Goal: Information Seeking & Learning: Learn about a topic

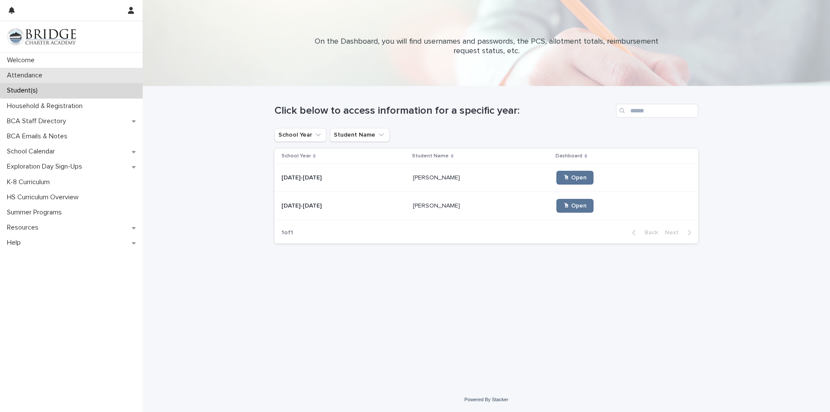
click at [58, 69] on div "Attendance" at bounding box center [71, 75] width 143 height 15
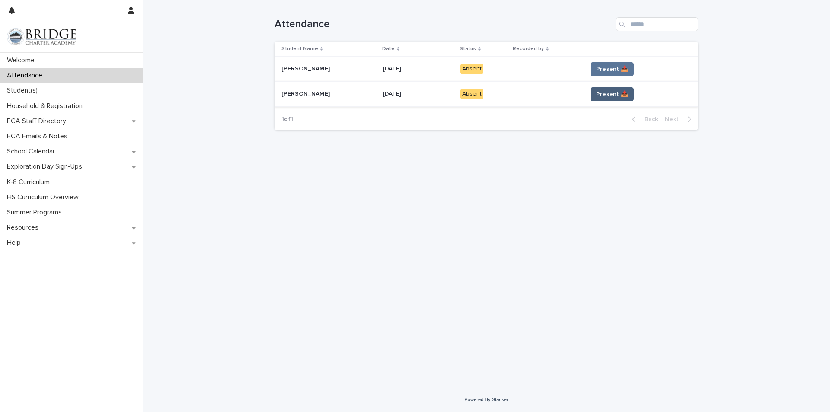
click at [604, 94] on span "Present 📥" at bounding box center [612, 94] width 32 height 9
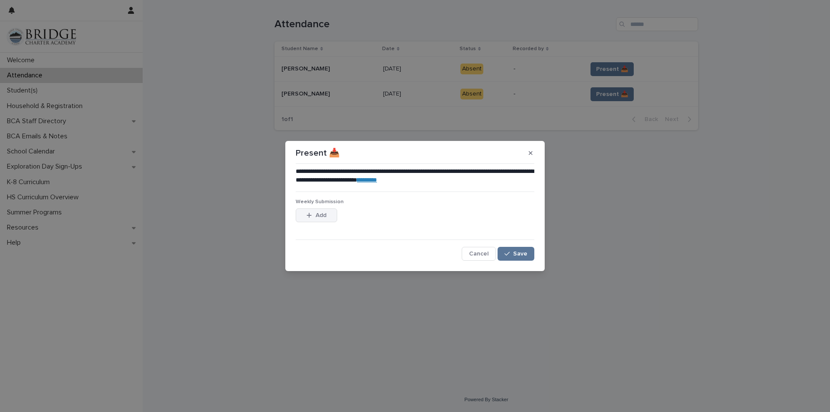
click at [317, 222] on button "Add" at bounding box center [316, 215] width 41 height 14
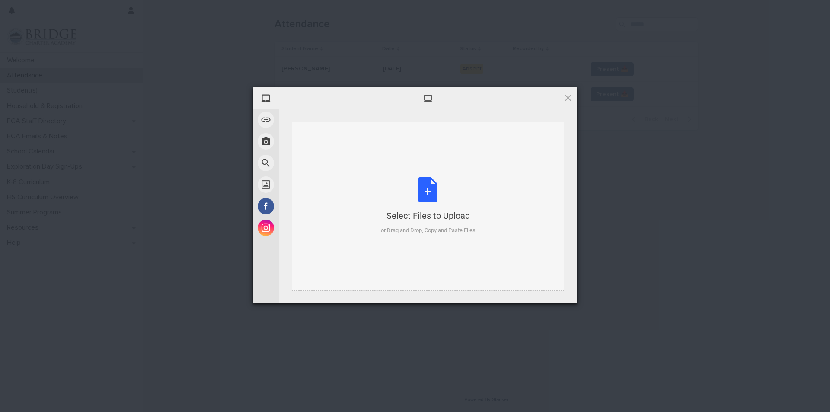
click at [366, 177] on div "Select Files to Upload or Drag and Drop, Copy and Paste Files" at bounding box center [428, 206] width 272 height 169
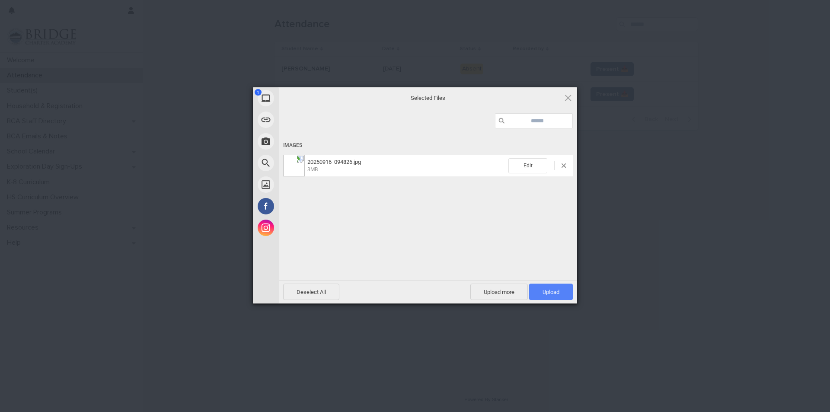
click at [546, 289] on span "Upload 1" at bounding box center [550, 292] width 17 height 6
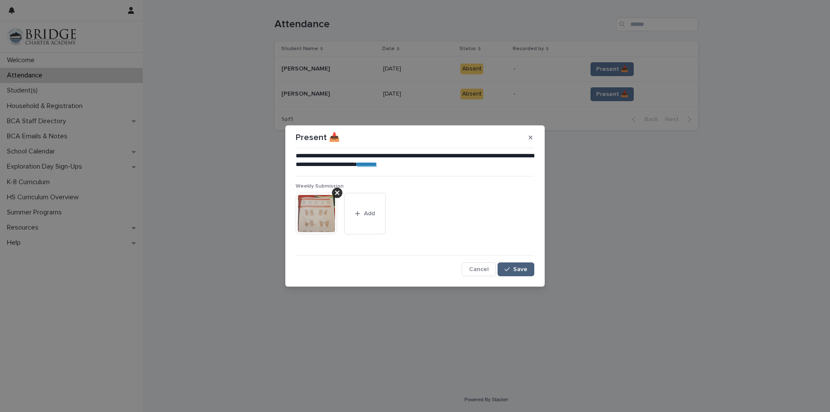
click at [521, 265] on button "Save" at bounding box center [515, 269] width 37 height 14
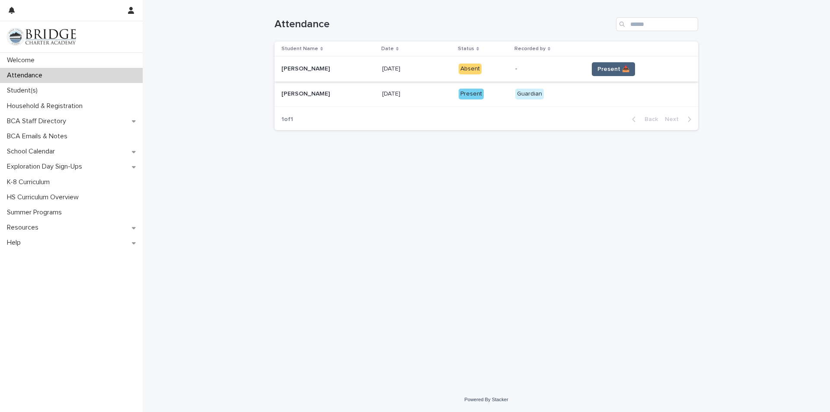
click at [608, 68] on span "Present 📥" at bounding box center [613, 69] width 32 height 9
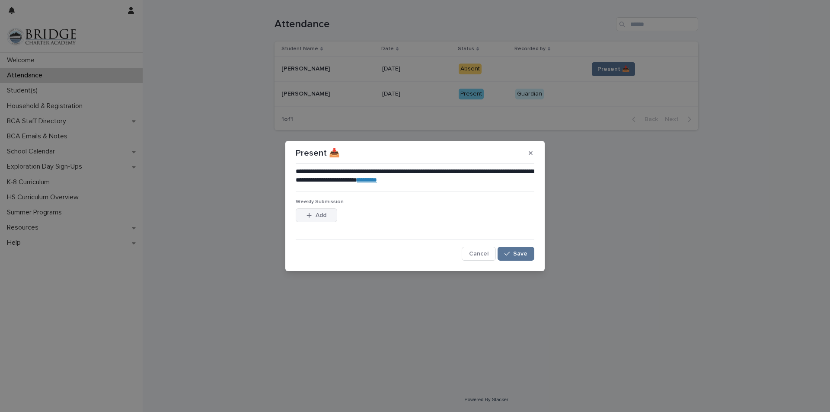
click at [323, 211] on button "Add" at bounding box center [316, 215] width 41 height 14
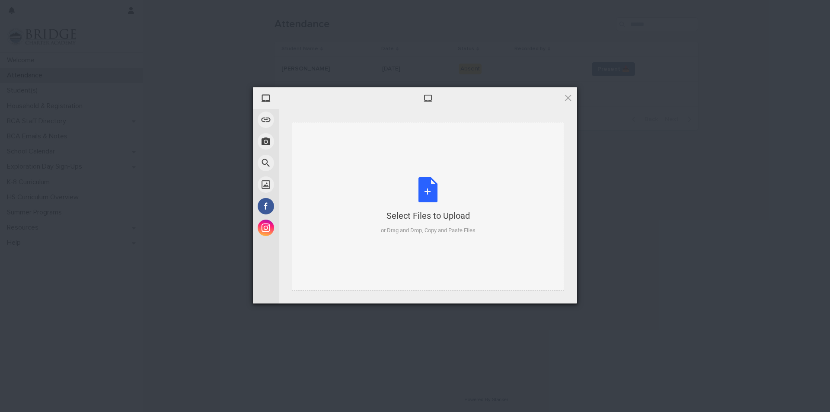
click at [398, 169] on div "Select Files to Upload or Drag and Drop, Copy and Paste Files" at bounding box center [428, 206] width 272 height 169
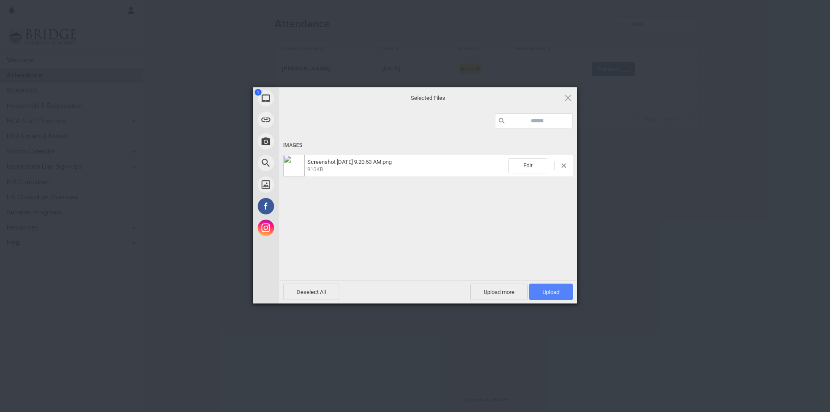
click at [554, 290] on span "Upload 1" at bounding box center [550, 292] width 17 height 6
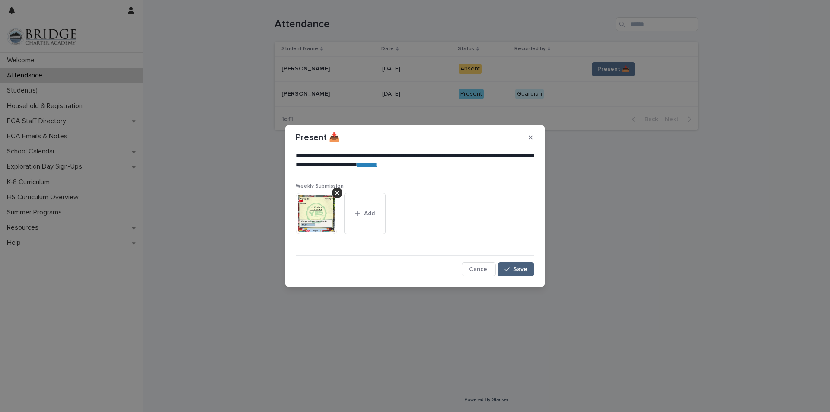
click at [513, 270] on div "button" at bounding box center [508, 269] width 9 height 6
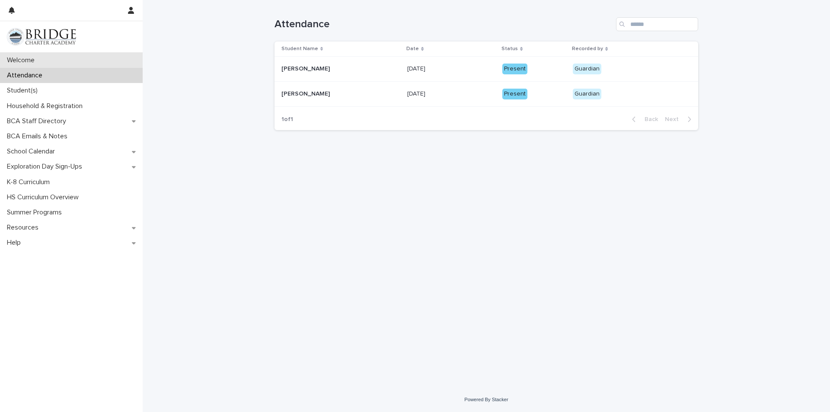
click at [36, 64] on p "Welcome" at bounding box center [22, 60] width 38 height 8
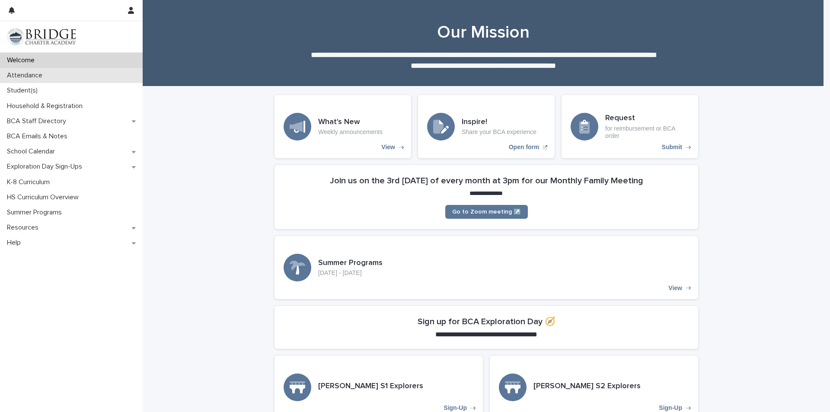
click at [42, 81] on div "Attendance" at bounding box center [71, 75] width 143 height 15
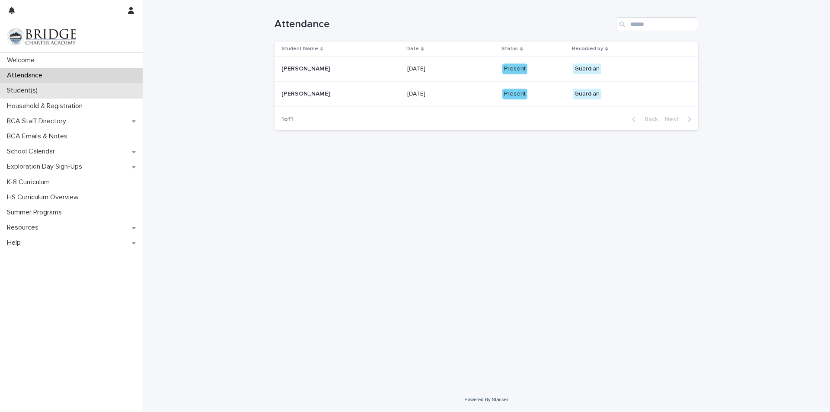
click at [41, 89] on p "Student(s)" at bounding box center [23, 90] width 41 height 8
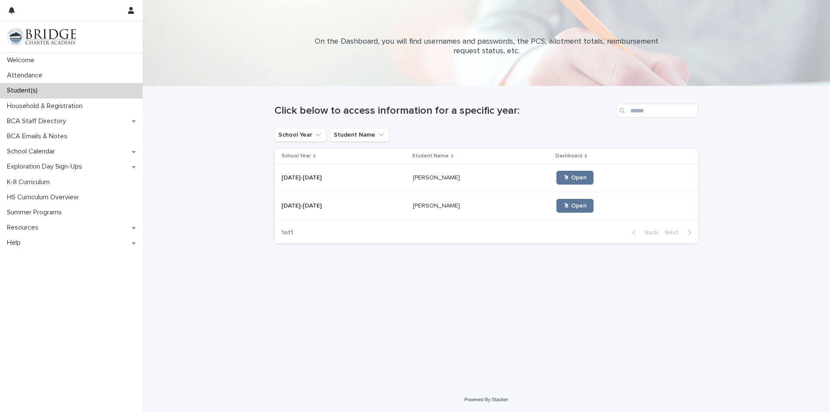
click at [413, 183] on div "[PERSON_NAME] [PERSON_NAME]" at bounding box center [481, 178] width 137 height 14
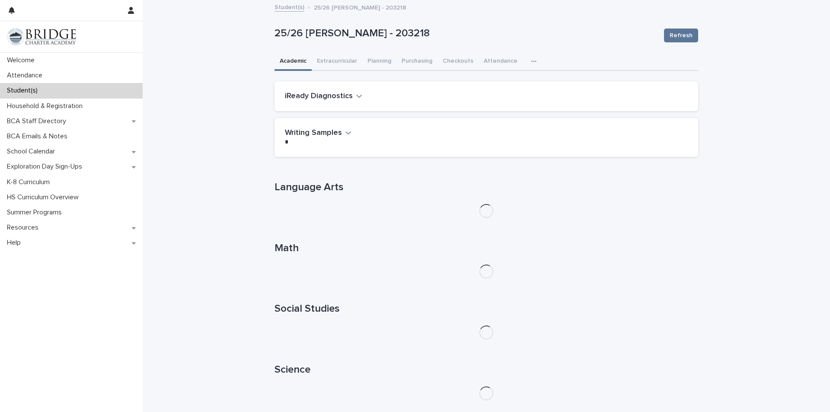
click at [356, 94] on icon "button" at bounding box center [359, 96] width 6 height 8
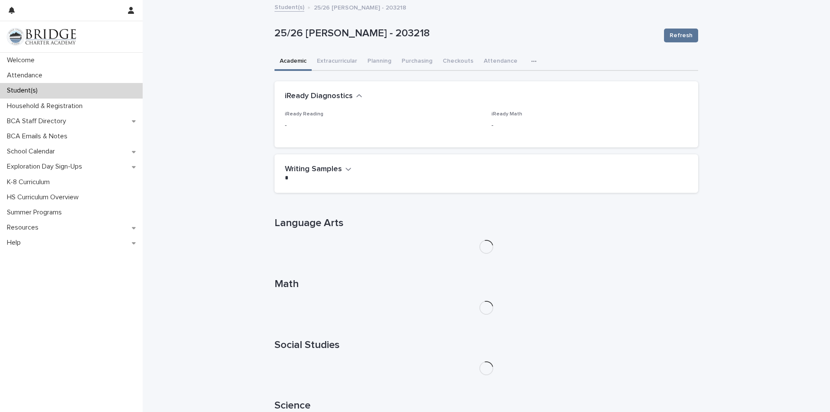
click at [356, 95] on icon "button" at bounding box center [359, 96] width 6 height 8
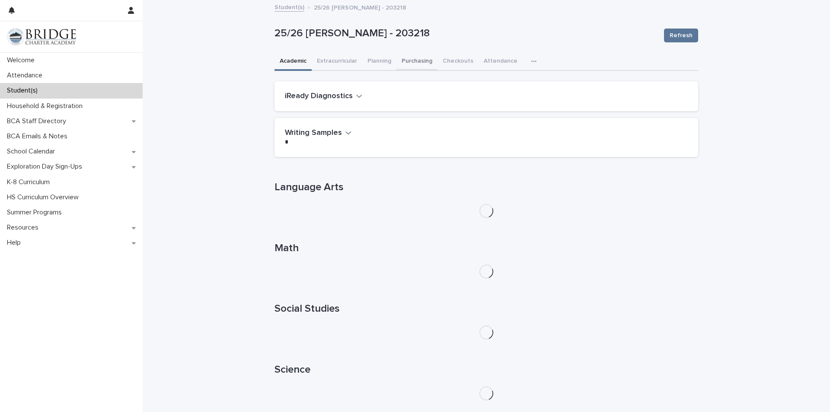
click at [417, 61] on button "Purchasing" at bounding box center [416, 62] width 41 height 18
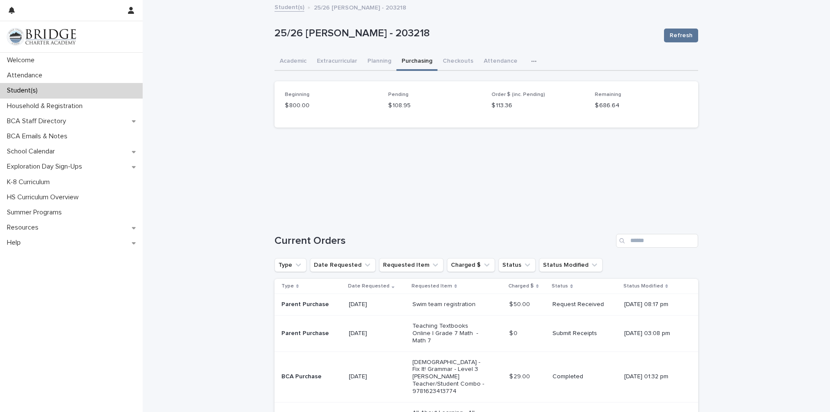
click at [289, 9] on link "Student(s)" at bounding box center [289, 7] width 30 height 10
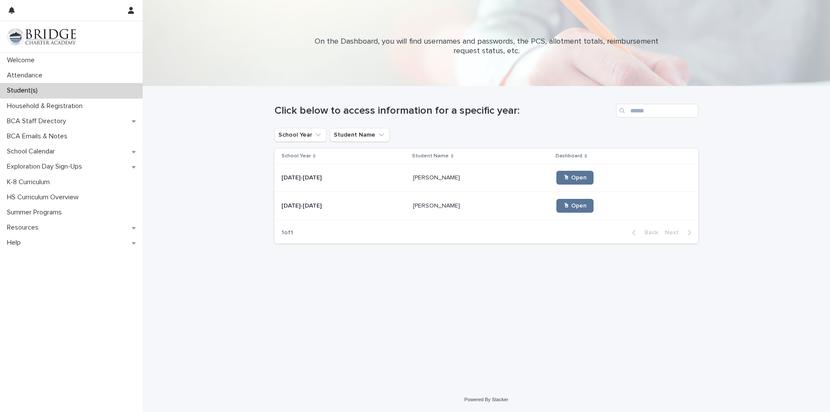
click at [389, 205] on p at bounding box center [343, 205] width 124 height 7
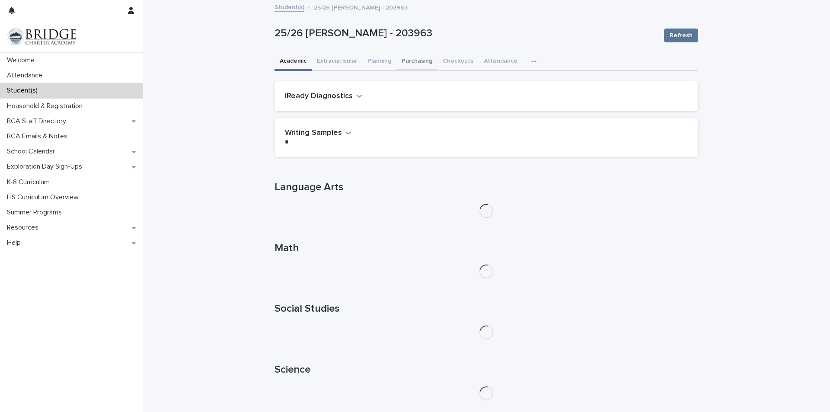
click at [399, 67] on button "Purchasing" at bounding box center [416, 62] width 41 height 18
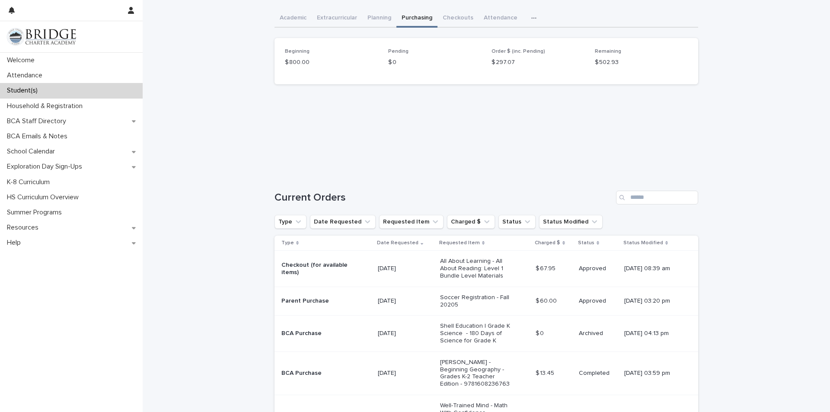
scroll to position [86, 0]
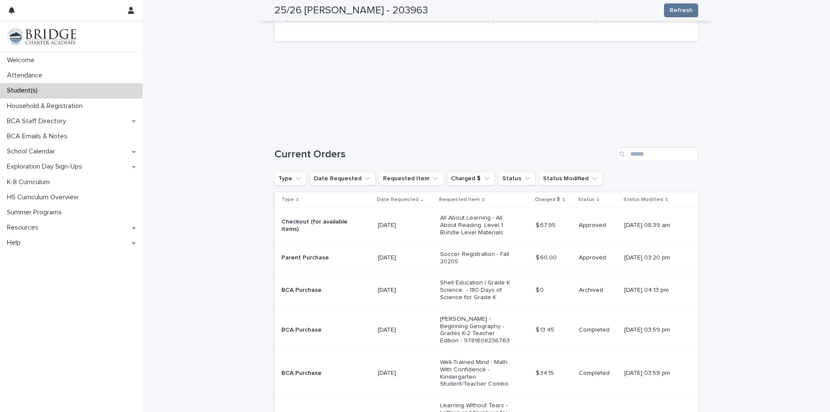
click at [489, 223] on p "All About Learning - All About Reading: Level 1 Bundle Level Materials" at bounding box center [476, 225] width 72 height 22
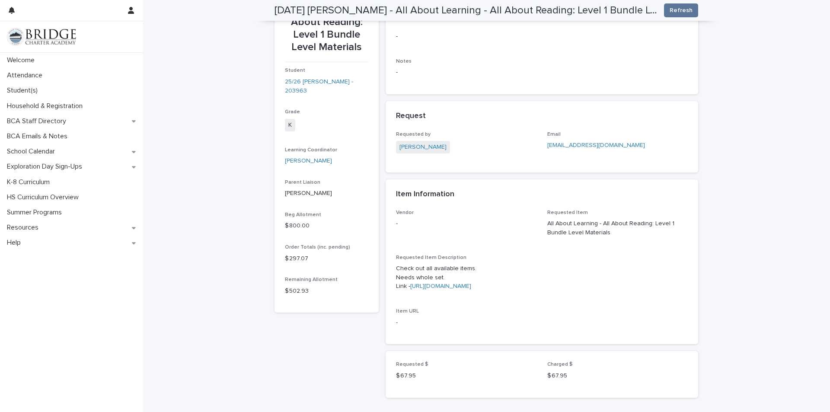
scroll to position [130, 0]
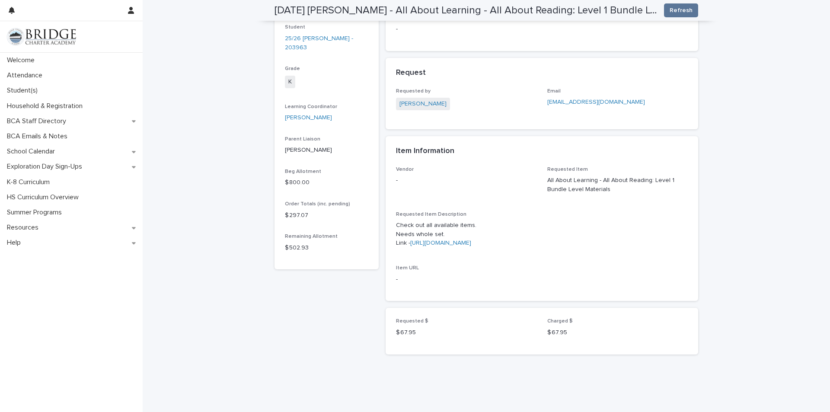
click at [471, 242] on link "[URL][DOMAIN_NAME]" at bounding box center [440, 243] width 61 height 6
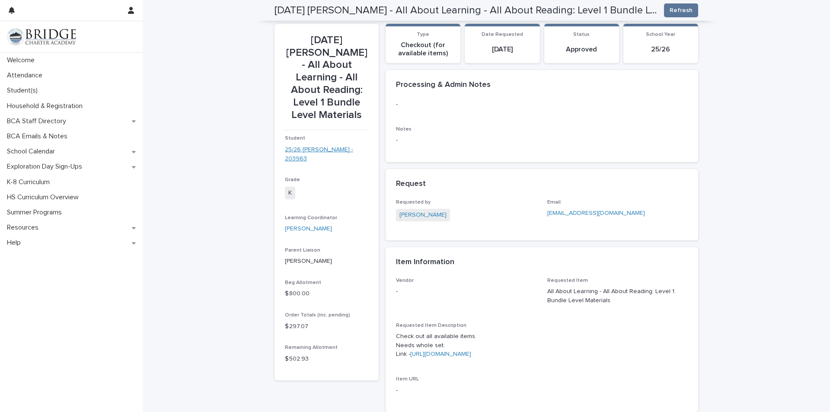
scroll to position [0, 0]
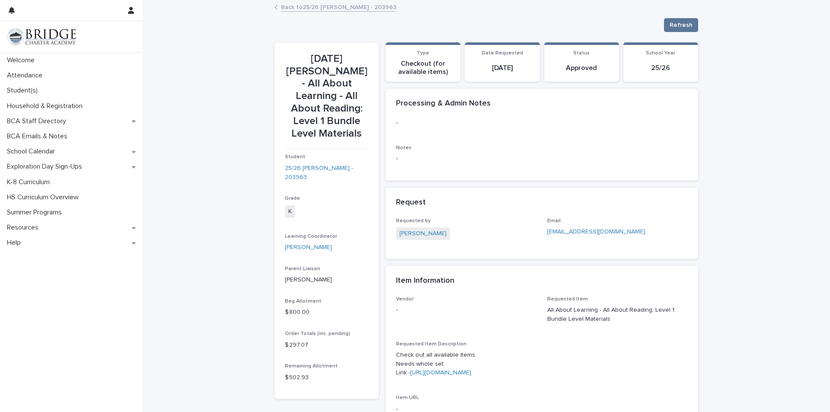
click at [302, 9] on link "Back to 25/26 [PERSON_NAME] - 203963" at bounding box center [338, 7] width 115 height 10
